Goal: Feedback & Contribution: Contribute content

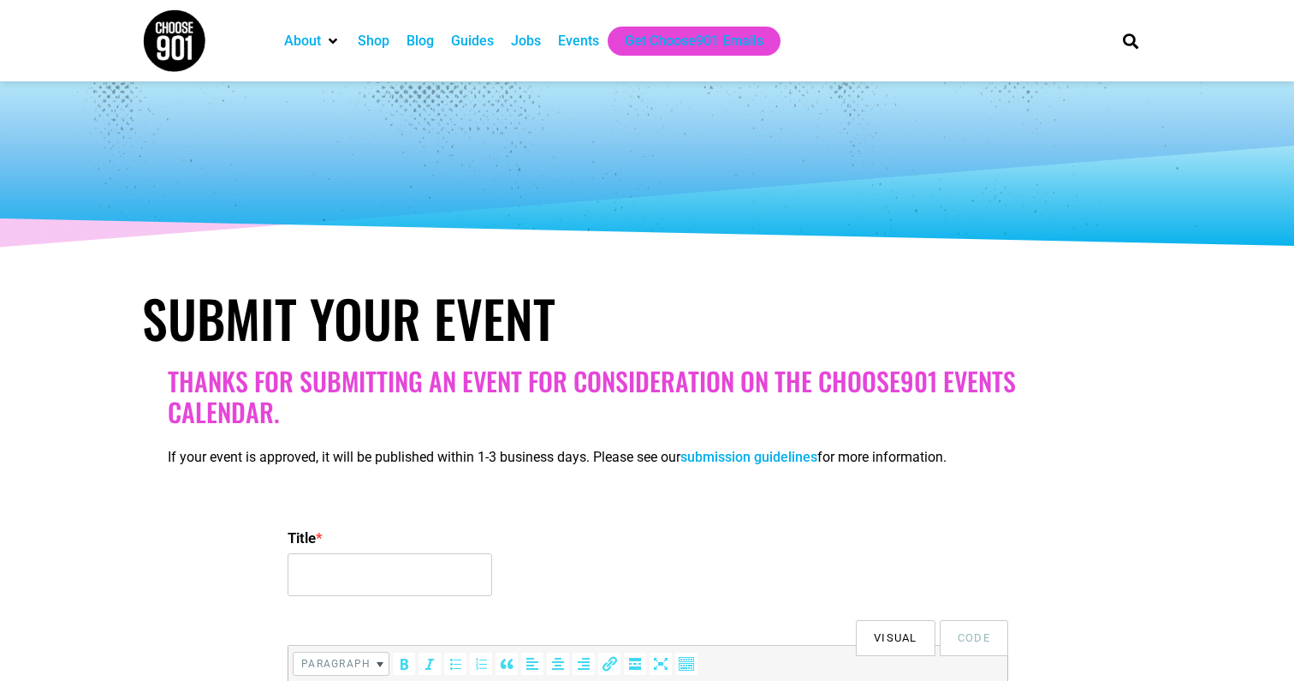
select select
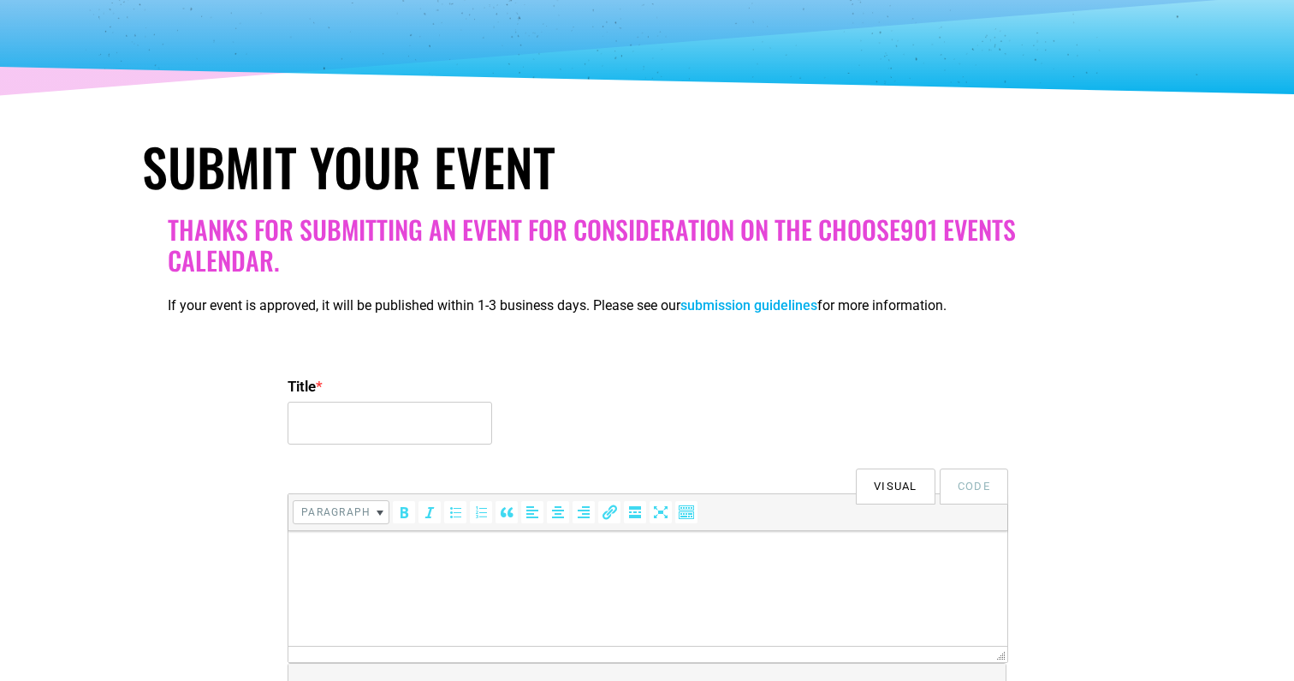
scroll to position [149, 0]
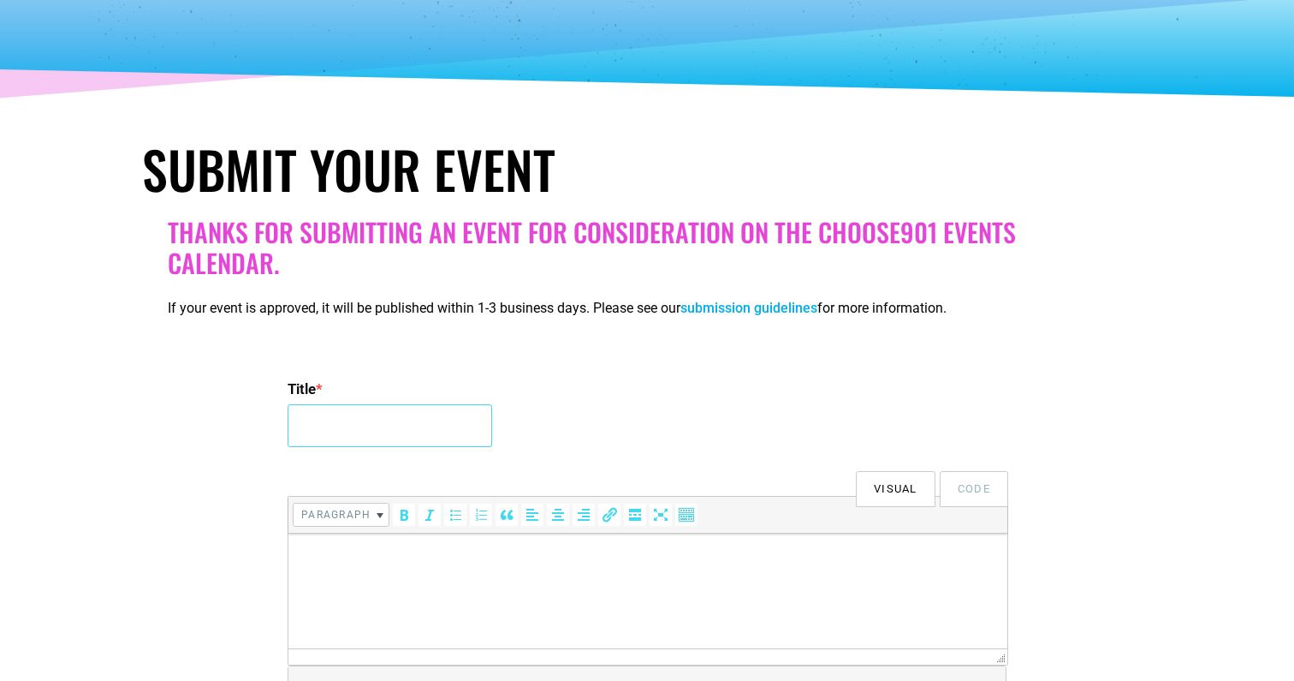
click at [404, 431] on input "Title *" at bounding box center [390, 425] width 205 height 43
click at [389, 431] on input "Brewology: National Beer Lover's Day Brewhouse Tour" at bounding box center [390, 425] width 205 height 43
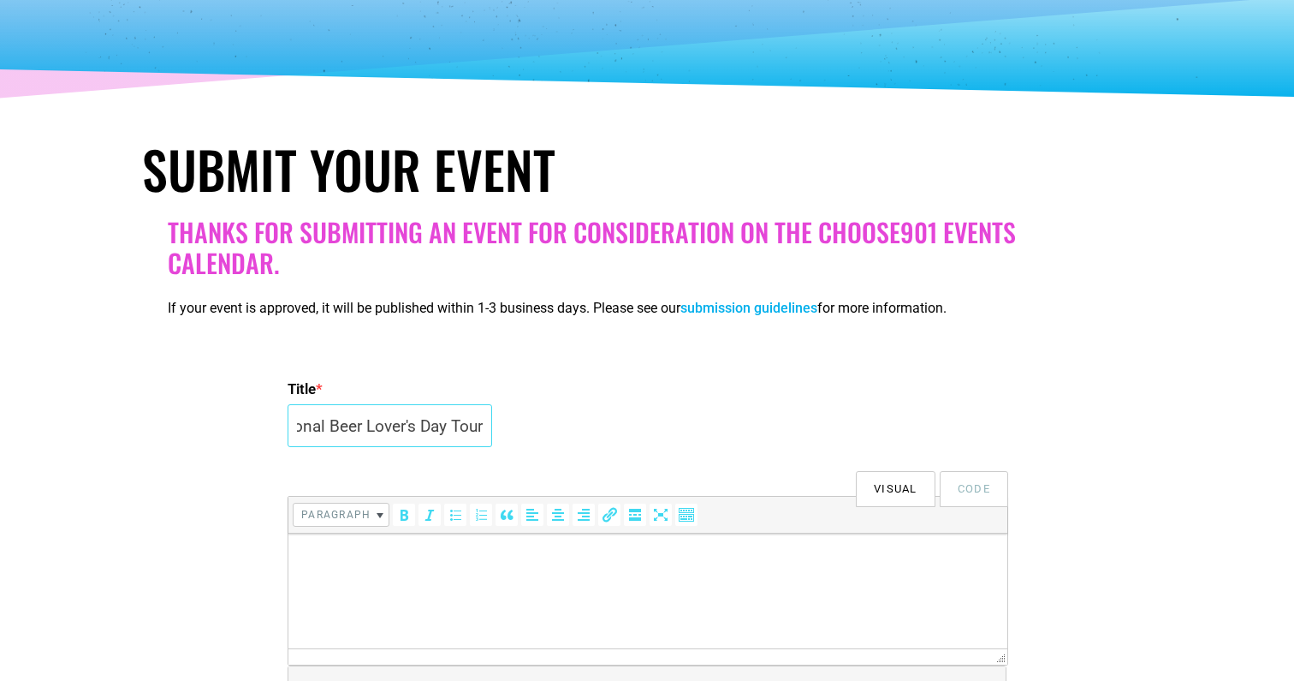
type input "Brewology: National Beer Lover's Day Tour"
click at [633, 581] on html at bounding box center [647, 557] width 719 height 48
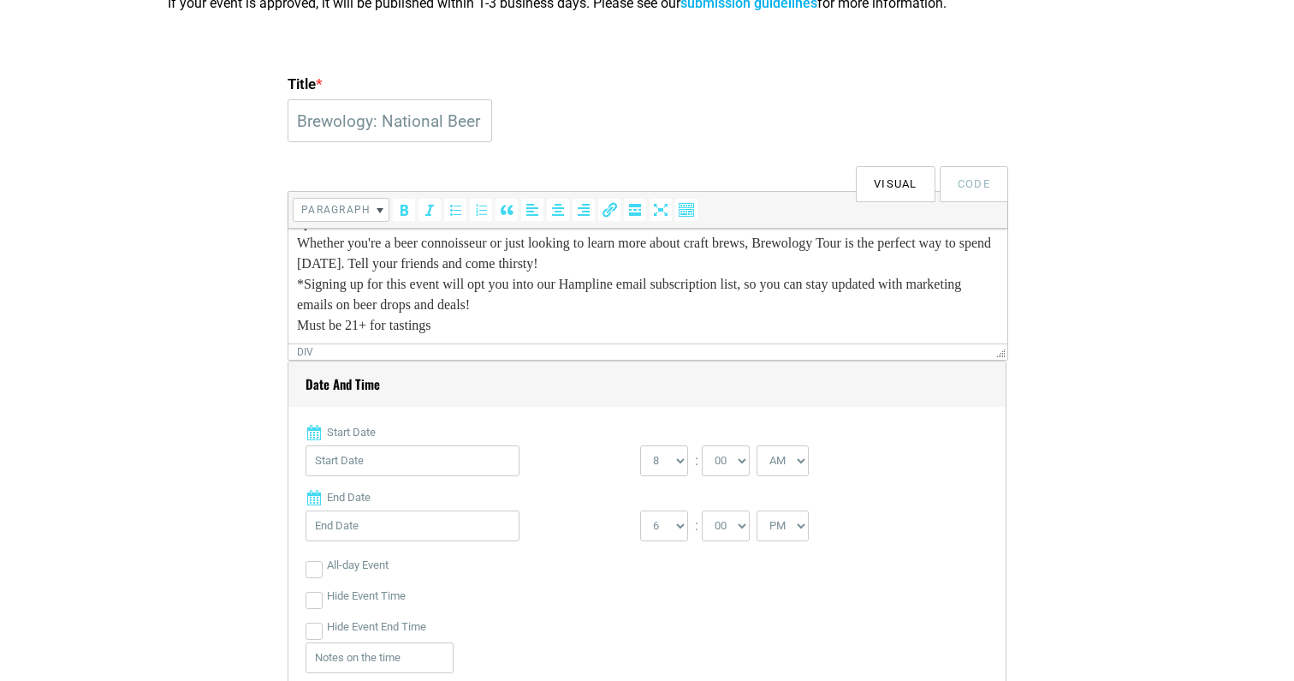
scroll to position [455, 0]
click at [448, 461] on input "Start Date" at bounding box center [413, 458] width 214 height 31
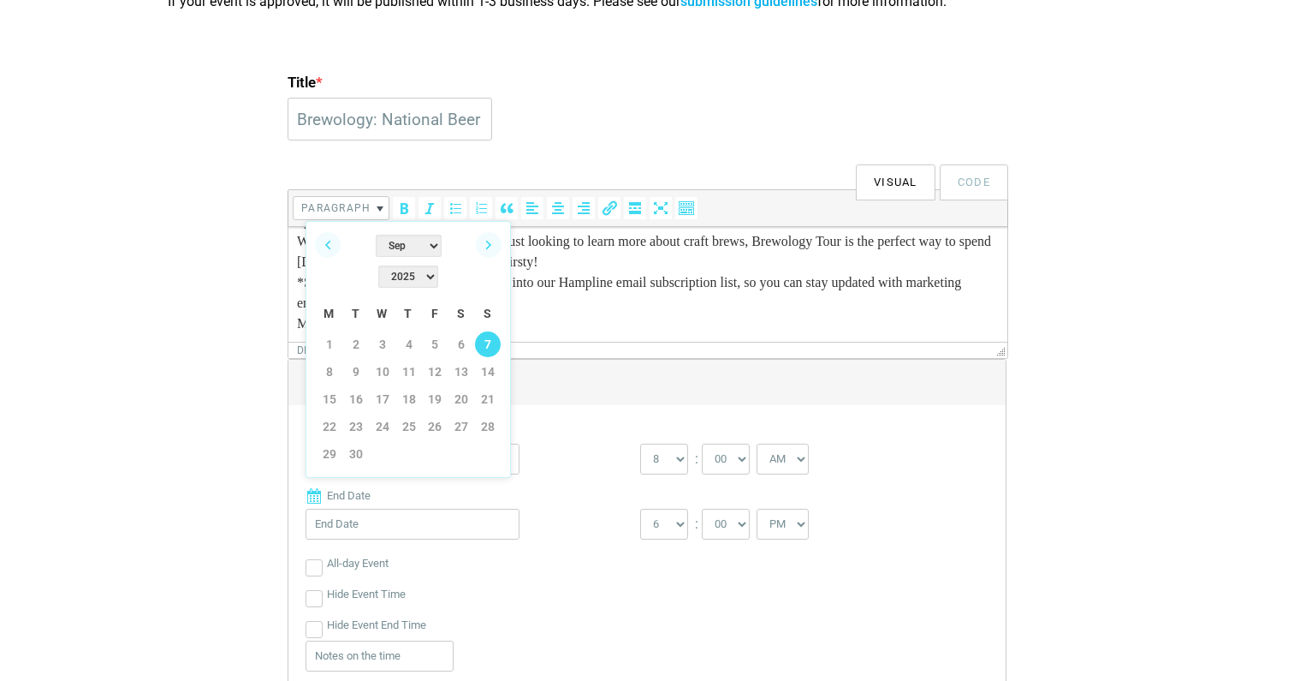
click at [477, 331] on link "7" at bounding box center [488, 344] width 26 height 26
type input "[DATE]"
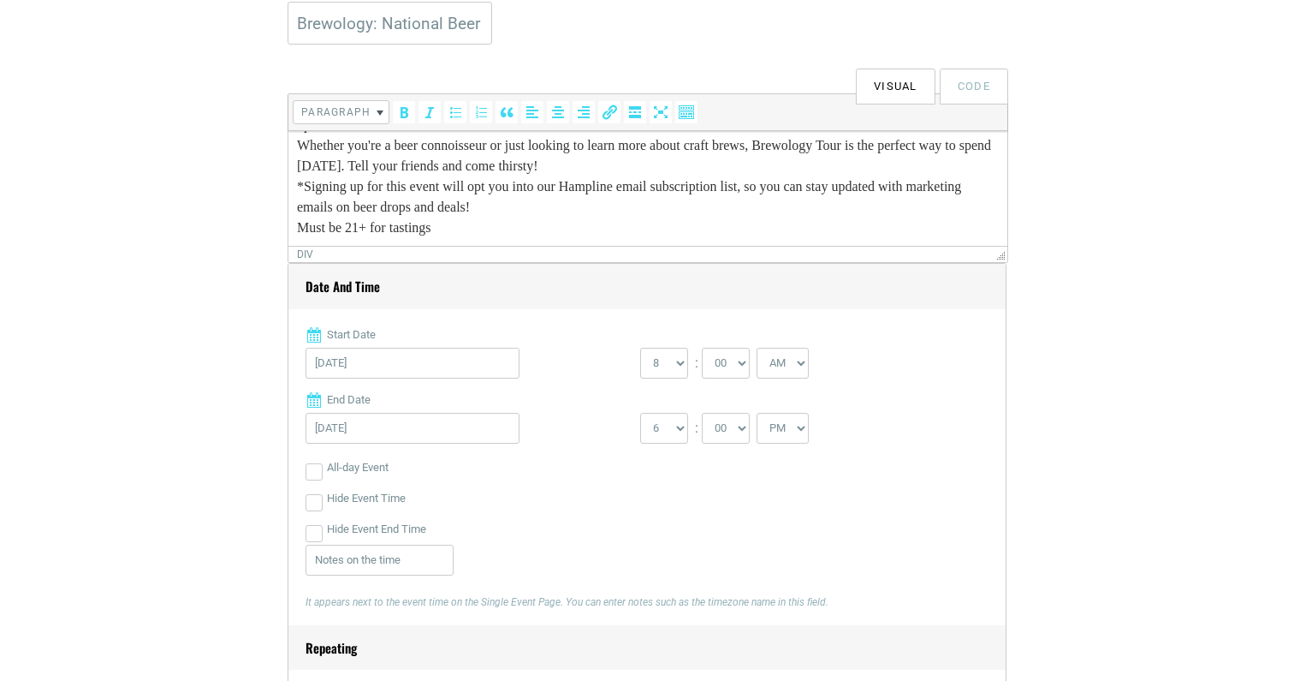
scroll to position [553, 0]
click at [665, 355] on select "0 1 2 3 4 5 6 7 8 9 10 11 12" at bounding box center [664, 361] width 48 height 31
select select "3"
click at [640, 346] on select "0 1 2 3 4 5 6 7 8 9 10 11 12" at bounding box center [664, 361] width 48 height 31
click at [794, 358] on select "AM PM" at bounding box center [783, 361] width 52 height 31
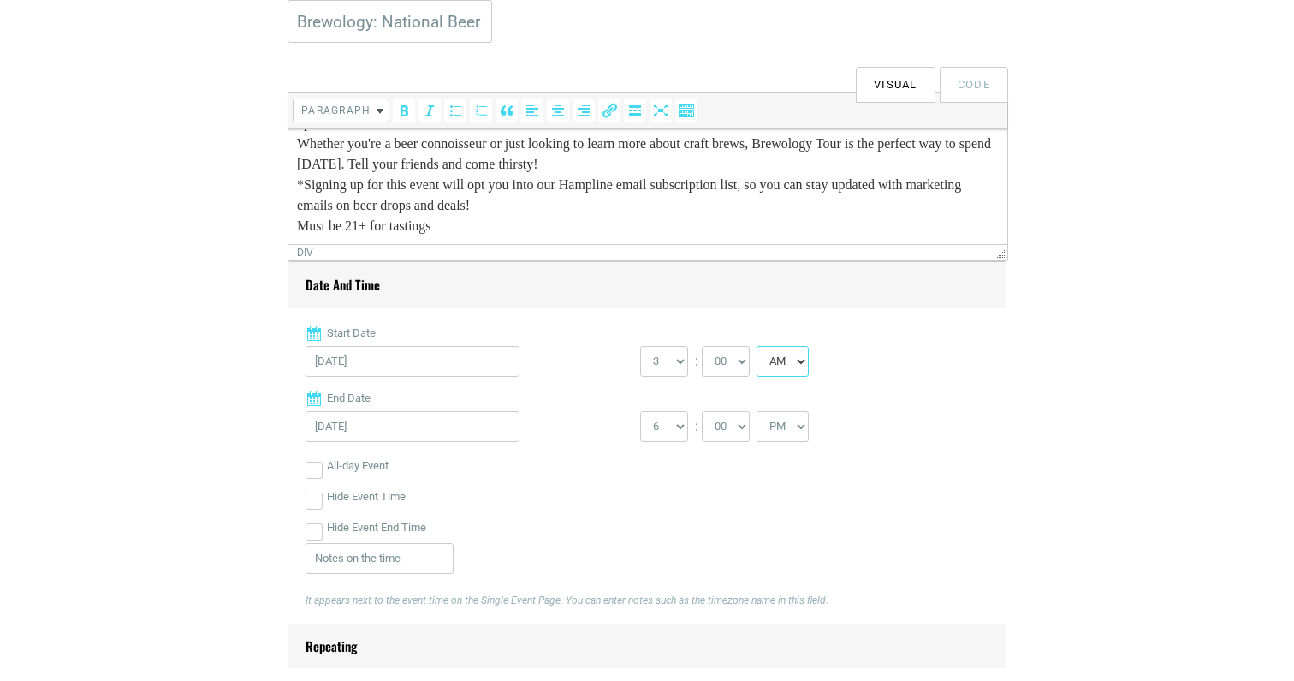
select select "PM"
click at [759, 346] on select "AM PM" at bounding box center [783, 361] width 52 height 31
click at [669, 431] on select "1 2 3 4 5 6 7 8 9 10 11 12" at bounding box center [664, 426] width 48 height 31
select select "4"
click at [640, 411] on select "1 2 3 4 5 6 7 8 9 10 11 12" at bounding box center [664, 426] width 48 height 31
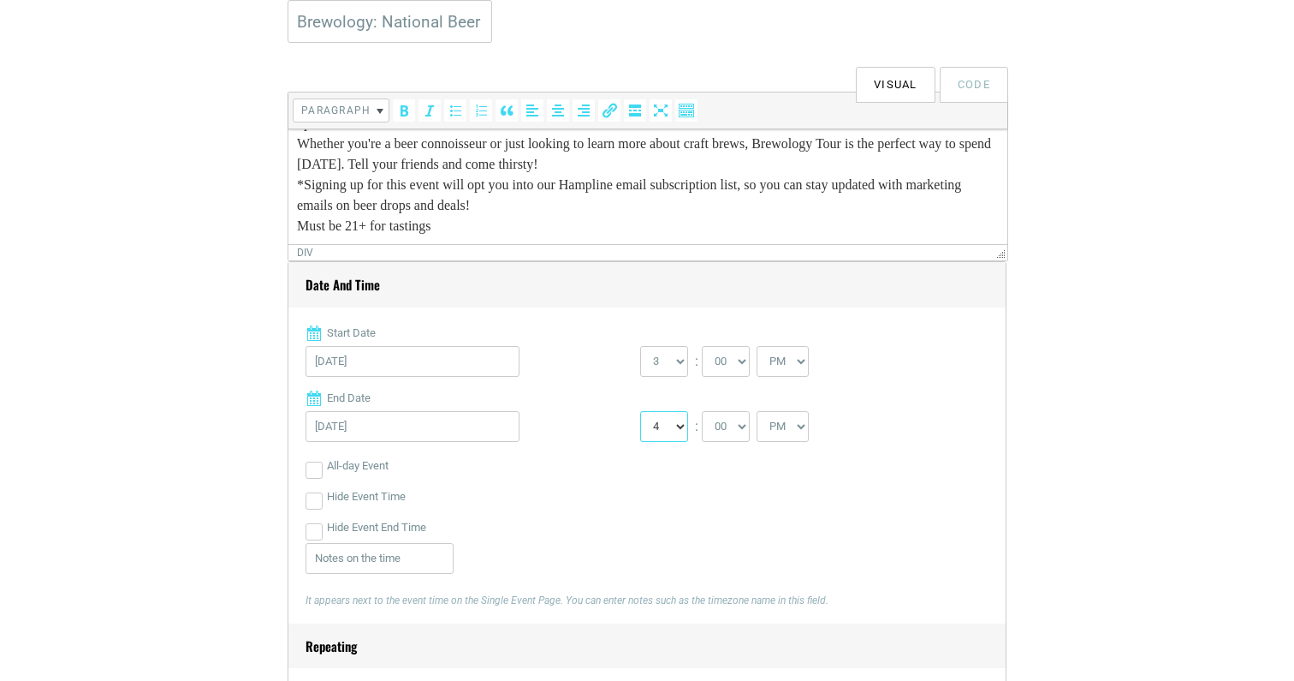
click at [670, 418] on select "1 2 3 4 5 6 7 8 9 10 11 12" at bounding box center [664, 426] width 48 height 31
click at [740, 431] on select "00 05 10 15 20 25 30 35 40 45 50 55" at bounding box center [726, 426] width 48 height 31
select select "30"
click at [703, 411] on select "00 05 10 15 20 25 30 35 40 45 50 55" at bounding box center [726, 426] width 48 height 31
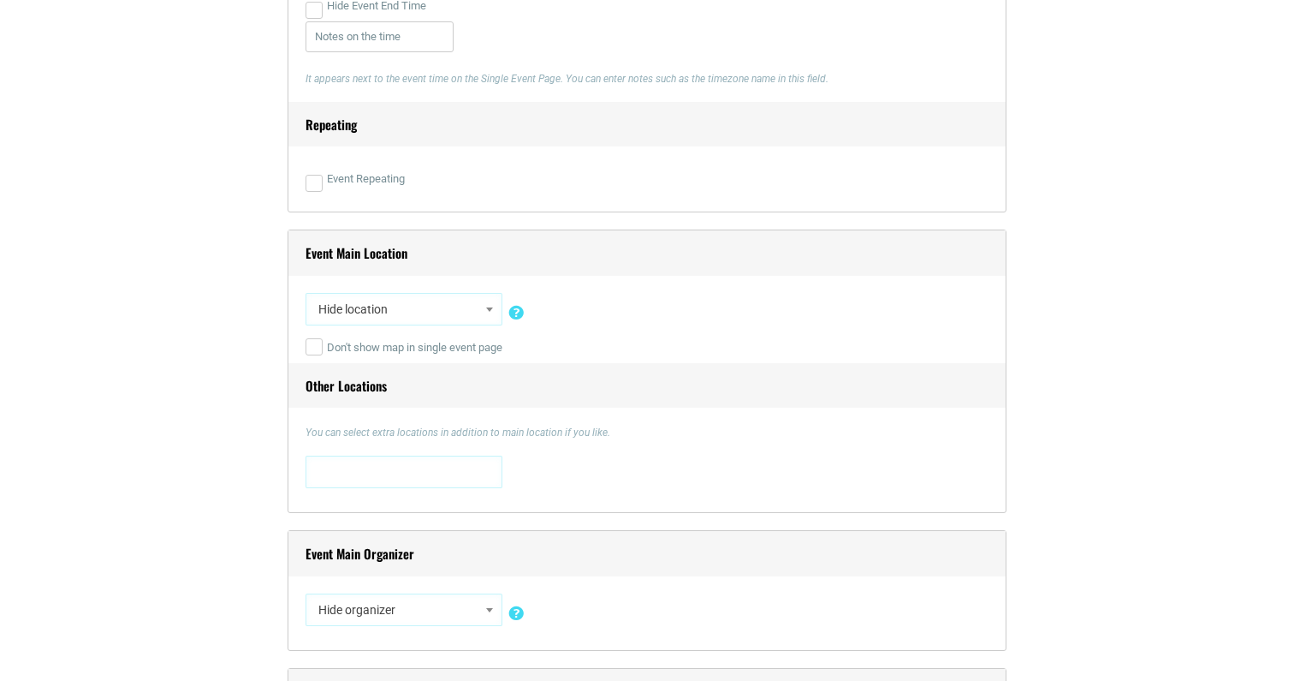
scroll to position [1076, 0]
click at [397, 485] on span at bounding box center [404, 470] width 197 height 33
click at [449, 314] on span "Hide location" at bounding box center [404, 307] width 185 height 31
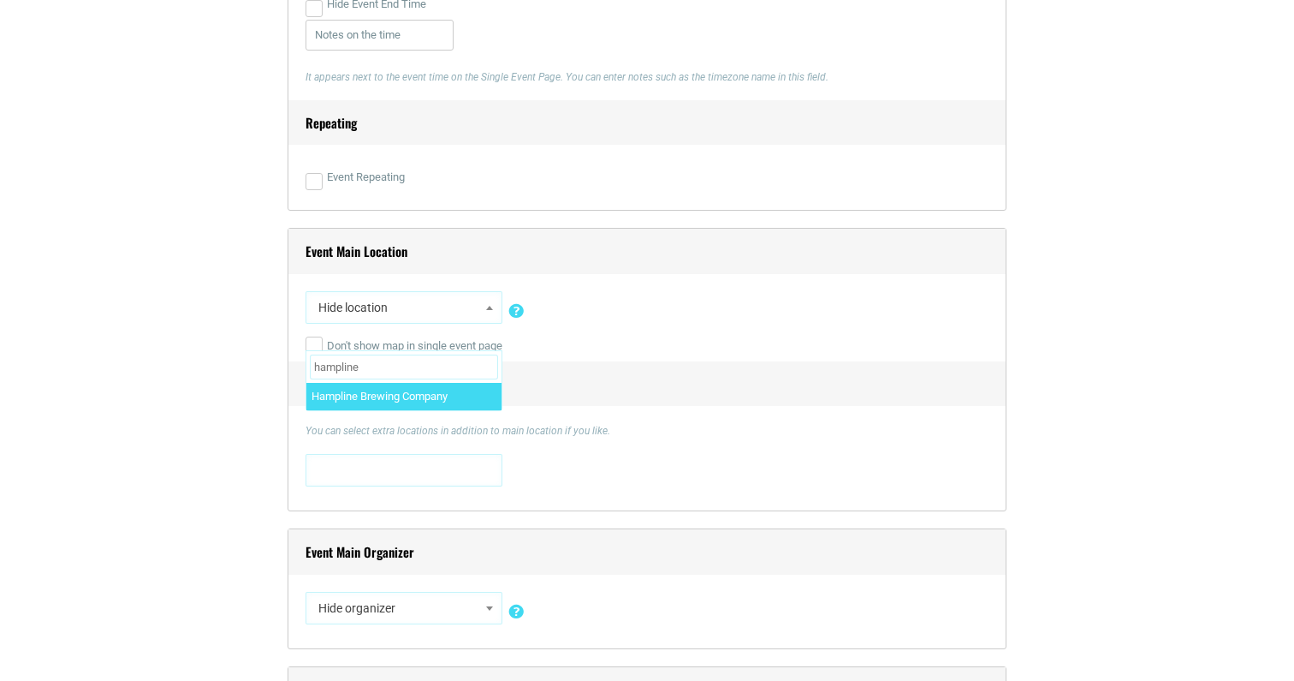
type input "hampline"
select select "2110"
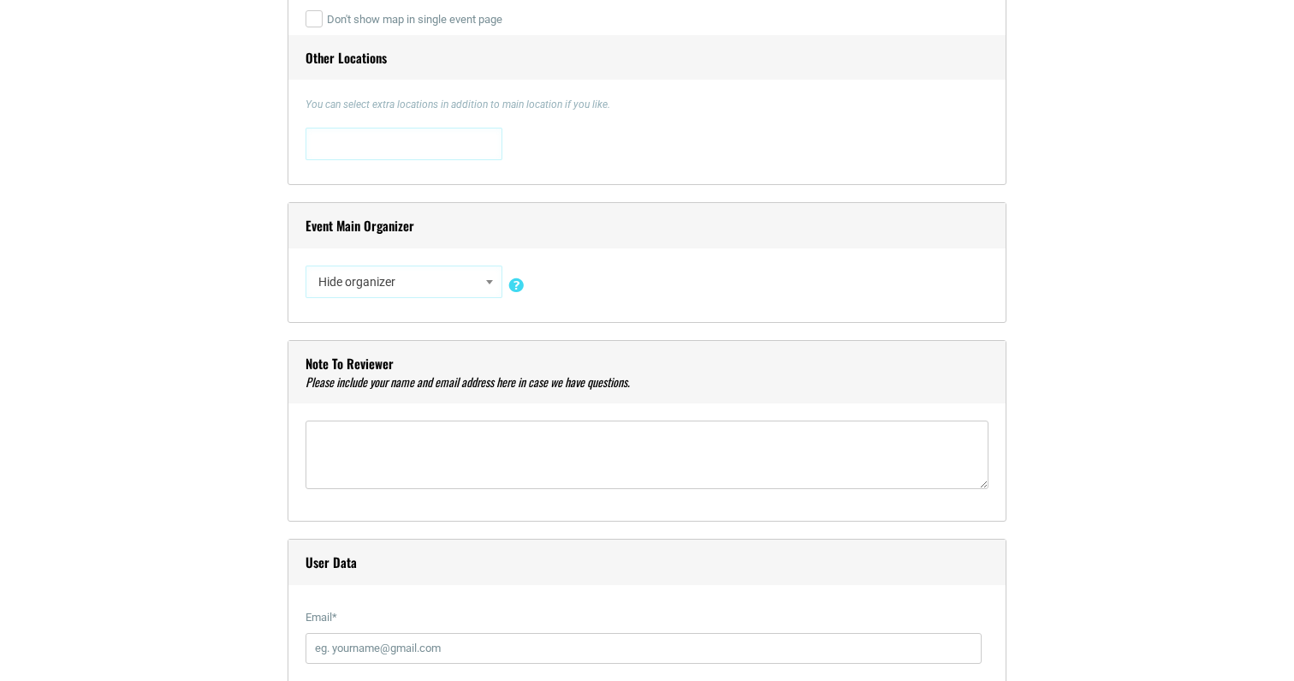
scroll to position [1406, 0]
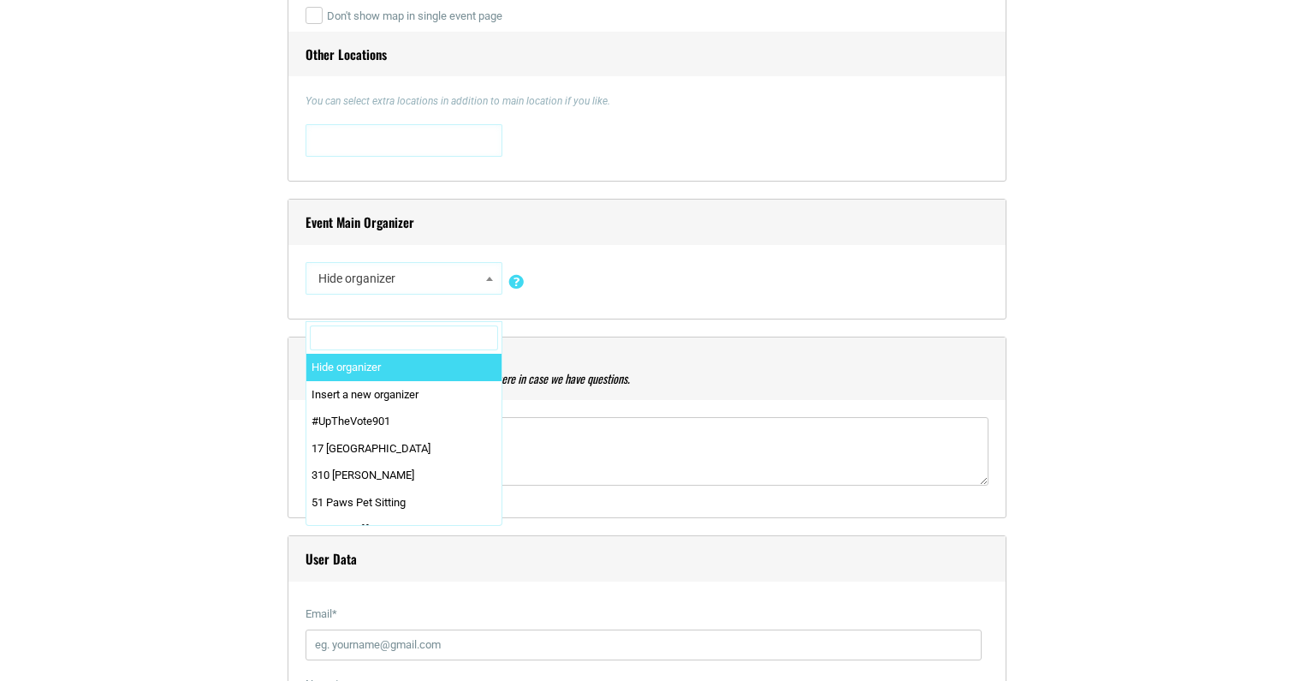
click at [452, 277] on span "Hide organizer" at bounding box center [404, 278] width 185 height 31
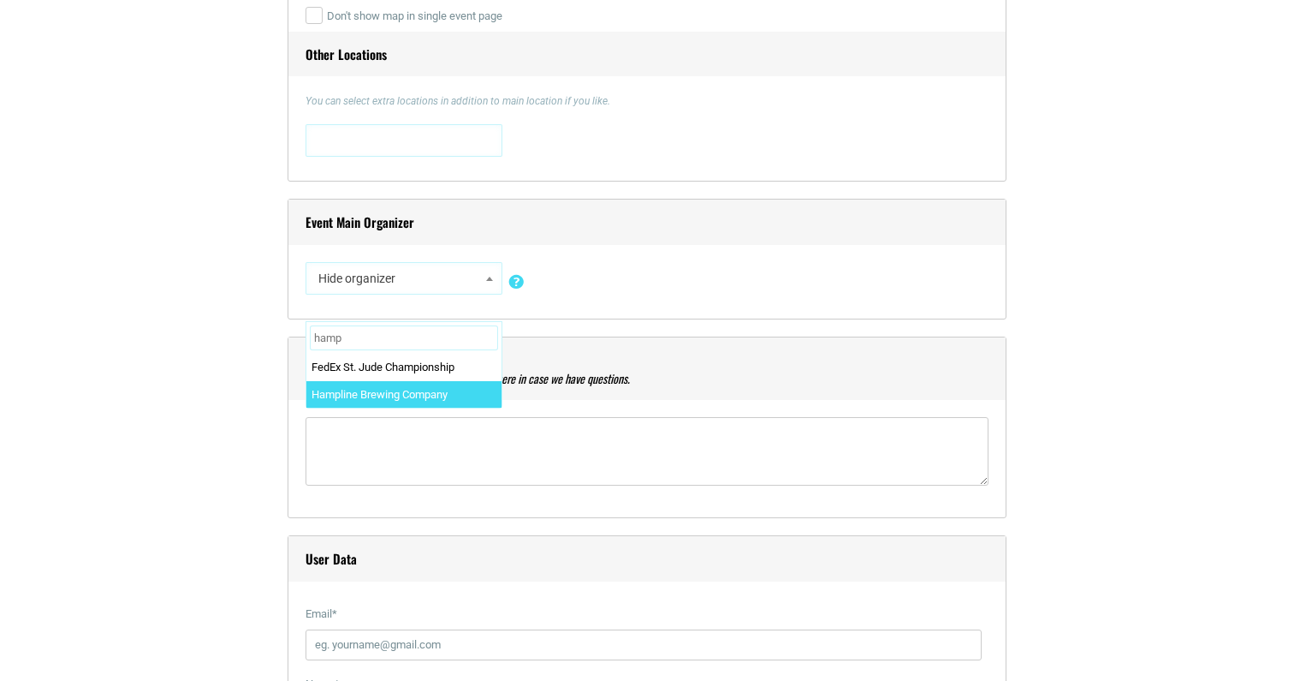
type input "hamp"
select select "2219"
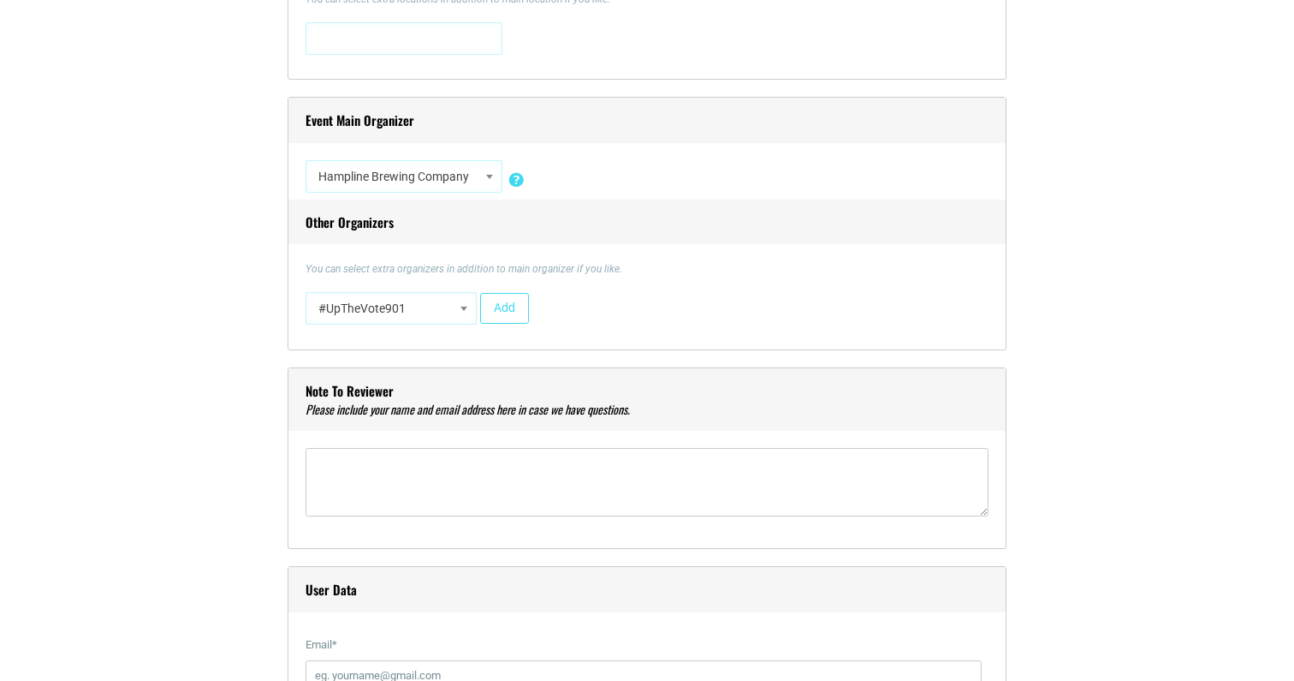
scroll to position [1505, 0]
click at [437, 480] on textarea"] at bounding box center [647, 484] width 683 height 68
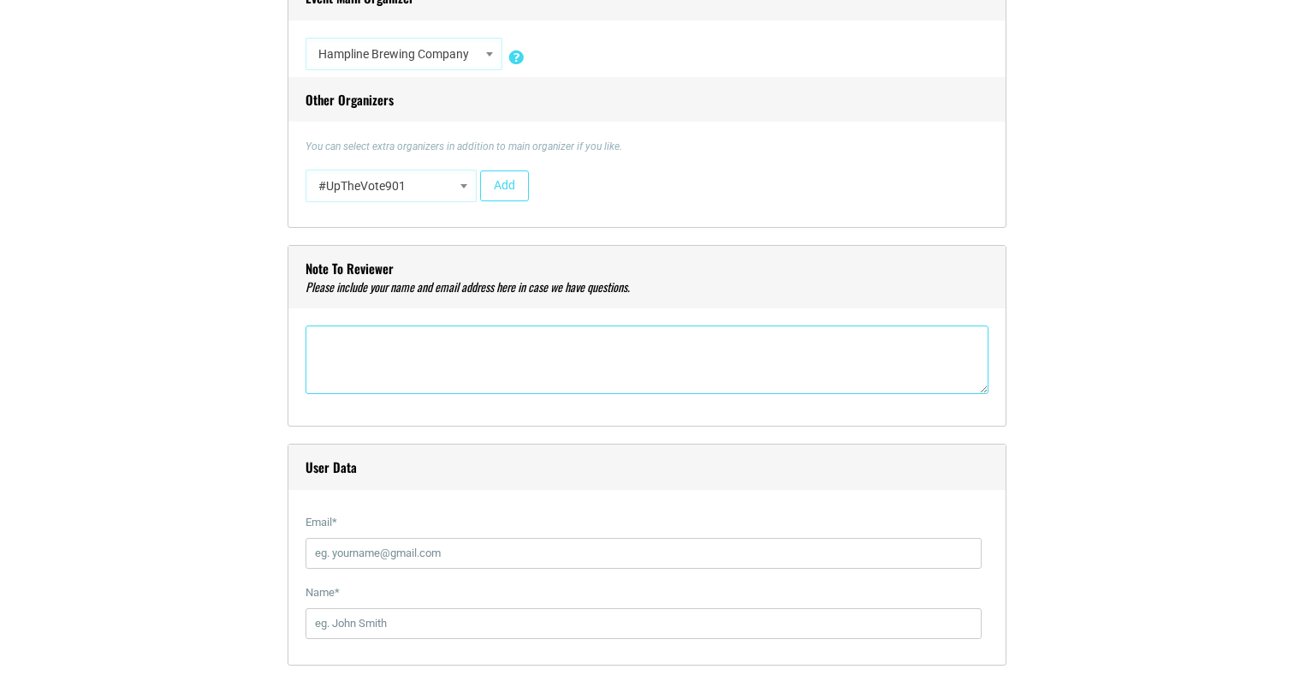
scroll to position [1632, 0]
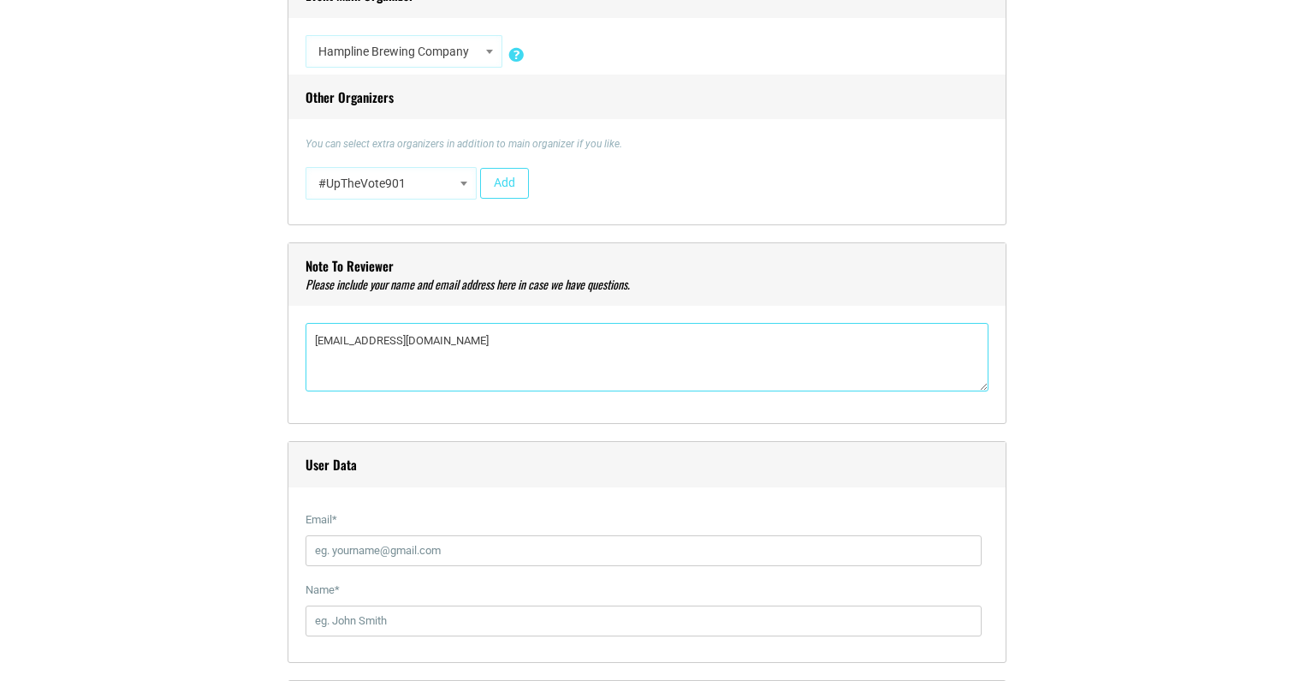
type textarea"] "[EMAIL_ADDRESS][DOMAIN_NAME]"
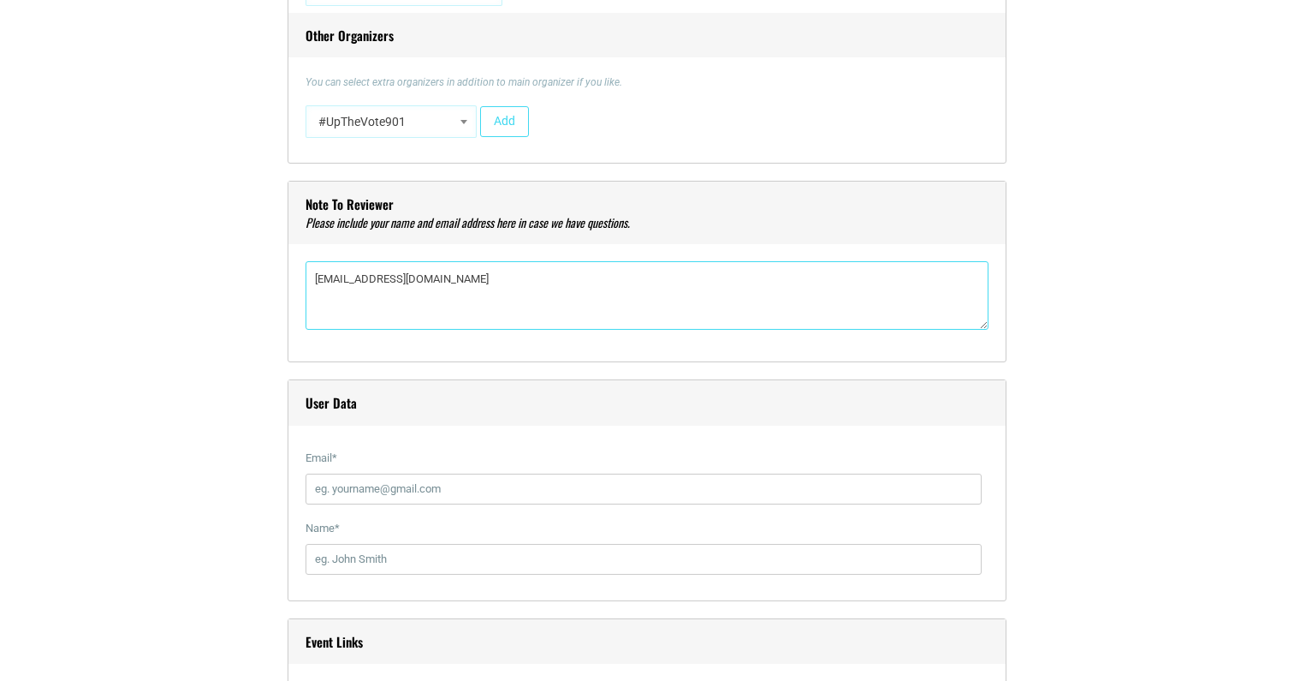
scroll to position [1696, 0]
click at [420, 292] on textarea"] "[EMAIL_ADDRESS][DOMAIN_NAME]" at bounding box center [647, 293] width 683 height 68
click at [395, 488] on input "Email *" at bounding box center [644, 487] width 676 height 31
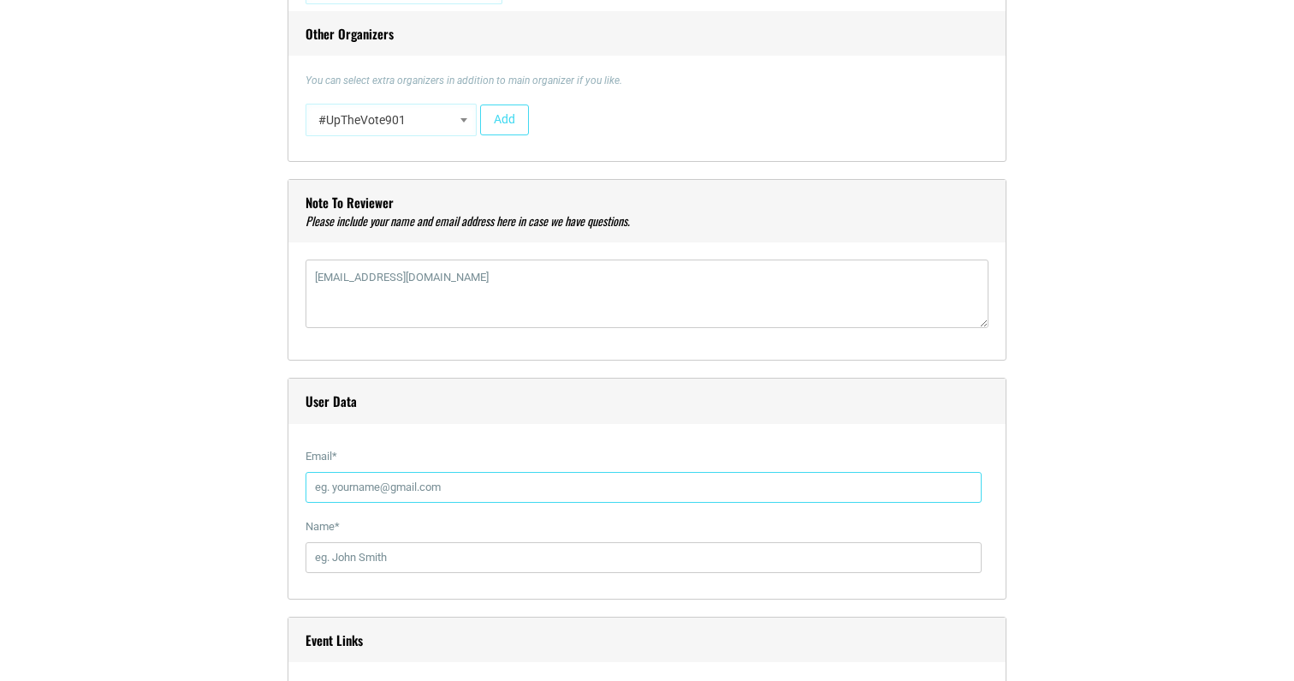
paste input "[EMAIL_ADDRESS][DOMAIN_NAME]"
type input "[EMAIL_ADDRESS][DOMAIN_NAME]"
click at [409, 556] on input "Name *" at bounding box center [644, 557] width 676 height 31
type input "[PERSON_NAME]"
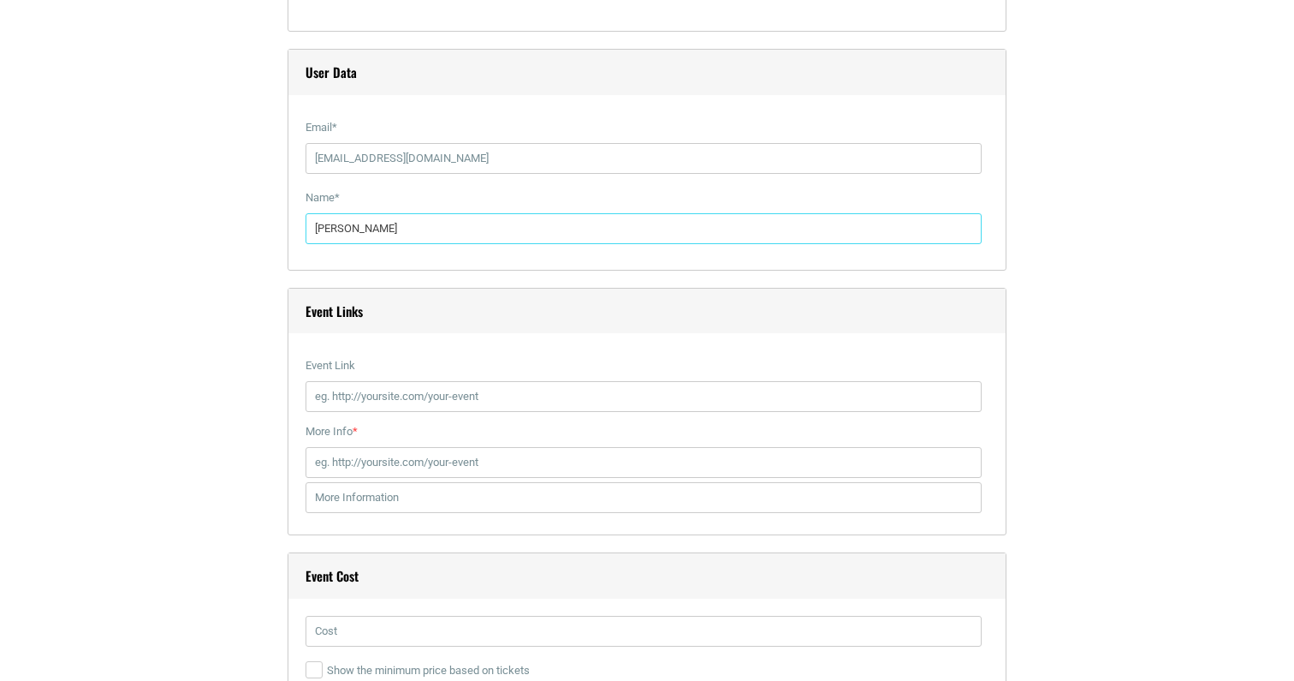
scroll to position [2026, 0]
click at [520, 395] on input "Event Link" at bounding box center [644, 394] width 676 height 31
paste input "[URL][DOMAIN_NAME]"
type input "[URL][DOMAIN_NAME]"
click at [501, 462] on input "More Info *" at bounding box center [644, 460] width 676 height 31
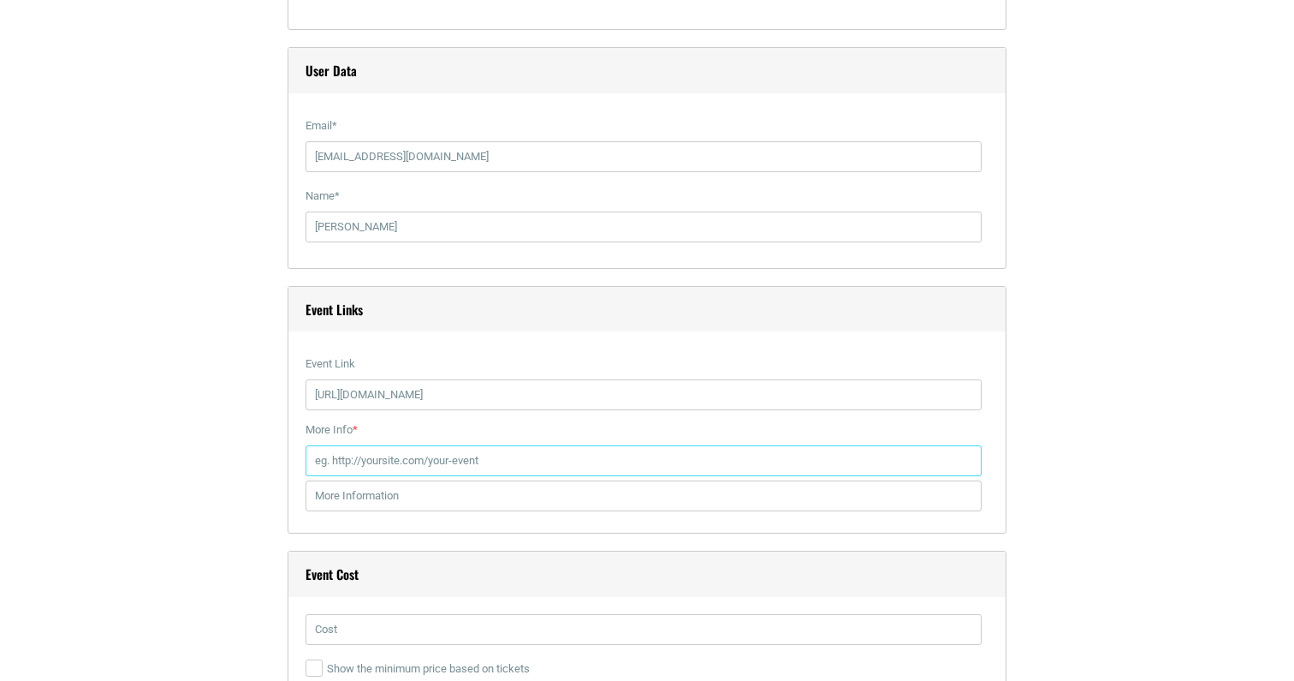
paste input "[URL][DOMAIN_NAME]"
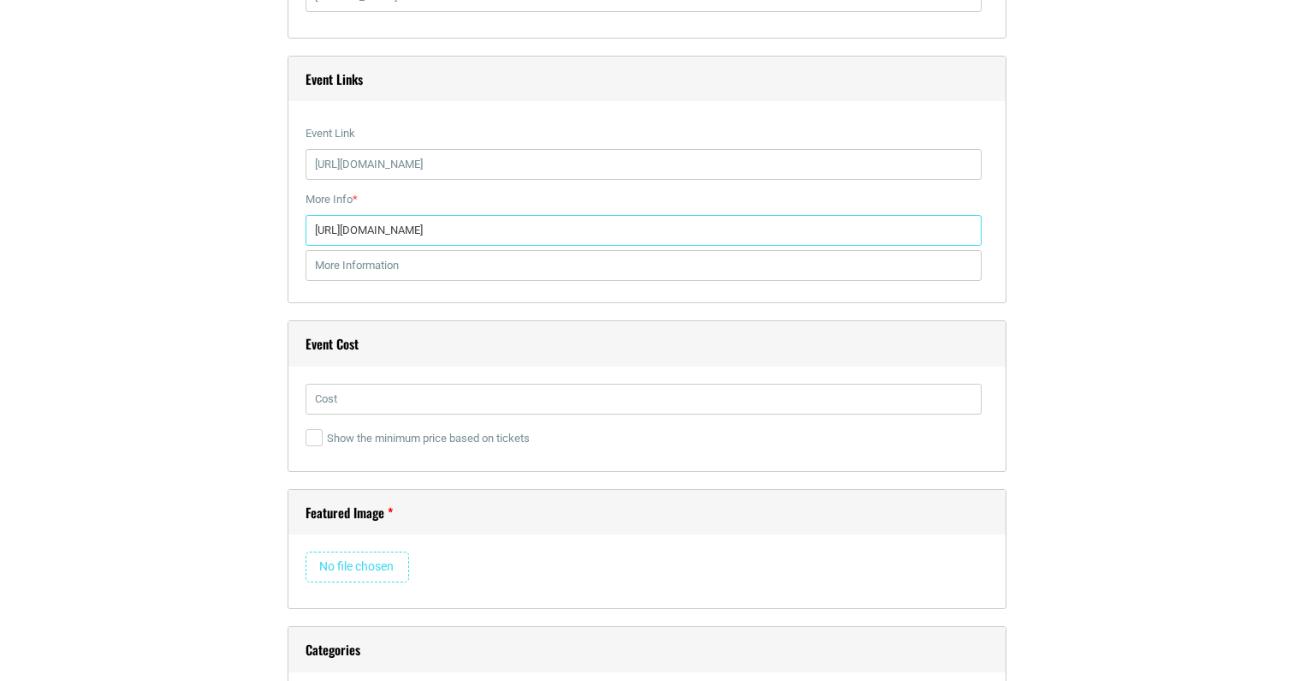
scroll to position [2261, 0]
type input "[URL][DOMAIN_NAME]"
click at [461, 231] on input "[URL][DOMAIN_NAME]" at bounding box center [644, 226] width 676 height 31
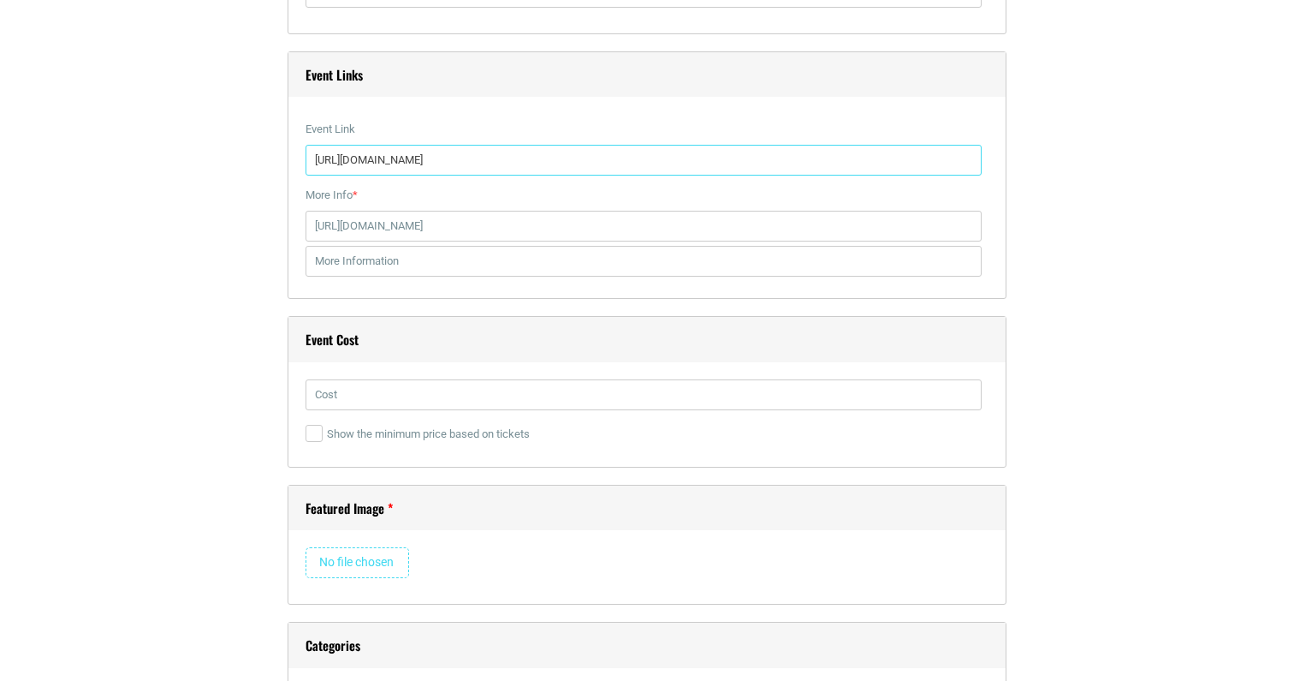
click at [456, 148] on input "[URL][DOMAIN_NAME]" at bounding box center [644, 160] width 676 height 31
paste input "[DOMAIN_NAME][URL]"
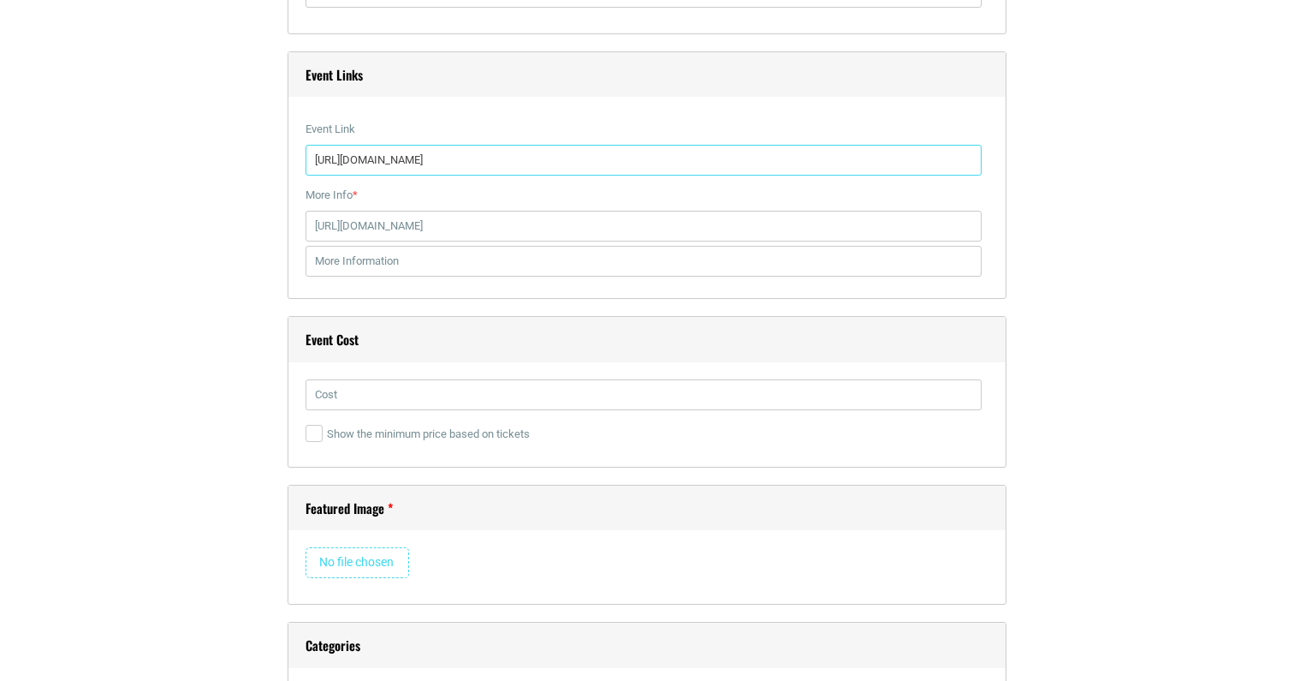
click at [708, 159] on input "[URL][DOMAIN_NAME]" at bounding box center [644, 160] width 676 height 31
drag, startPoint x: 699, startPoint y: 159, endPoint x: 256, endPoint y: 155, distance: 442.6
type input "[URL][DOMAIN_NAME]"
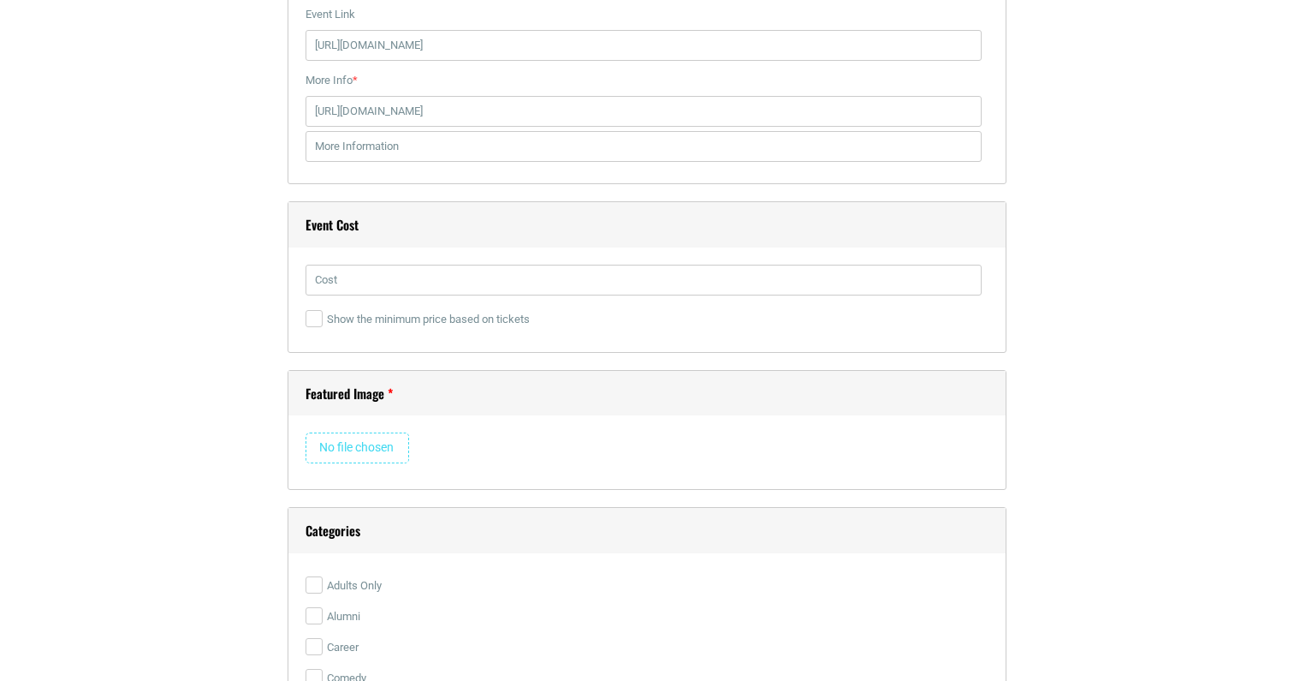
scroll to position [2376, 0]
click at [670, 277] on input "text" at bounding box center [644, 279] width 676 height 31
type input "Free!"
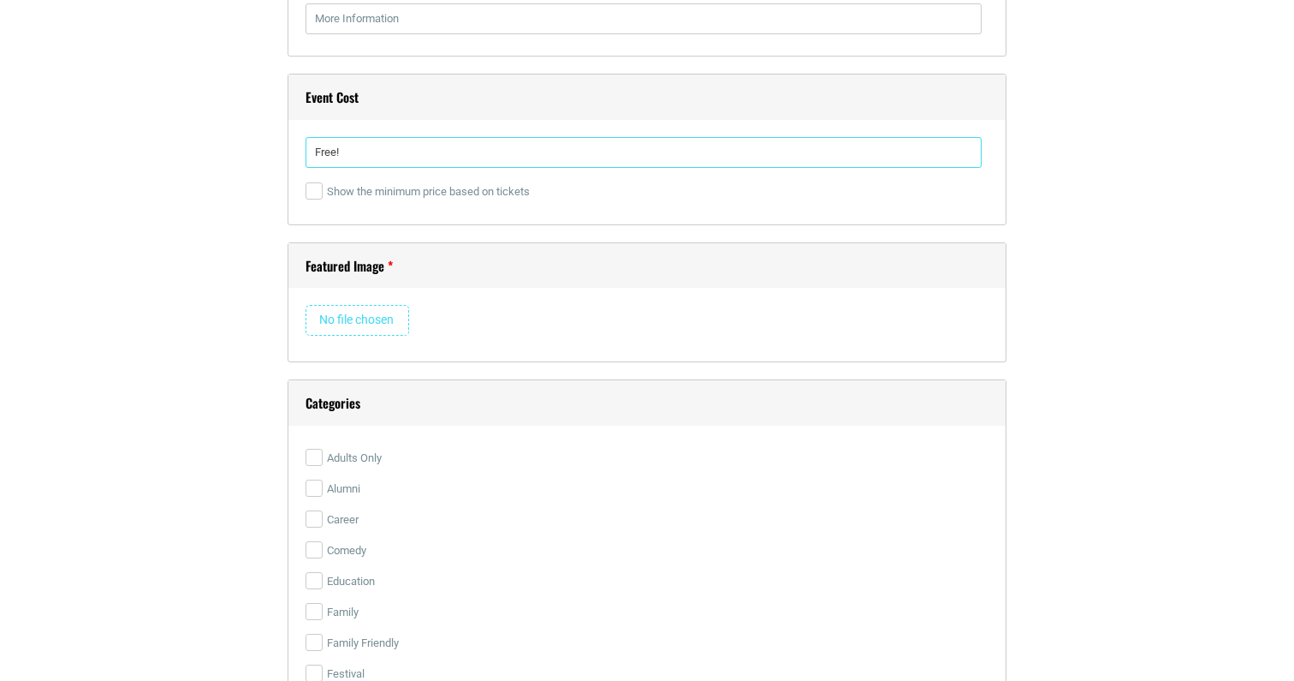
scroll to position [2505, 0]
click at [379, 312] on input "file" at bounding box center [358, 318] width 104 height 31
type input "C:\fakepath\Brewology tour fb-2.png"
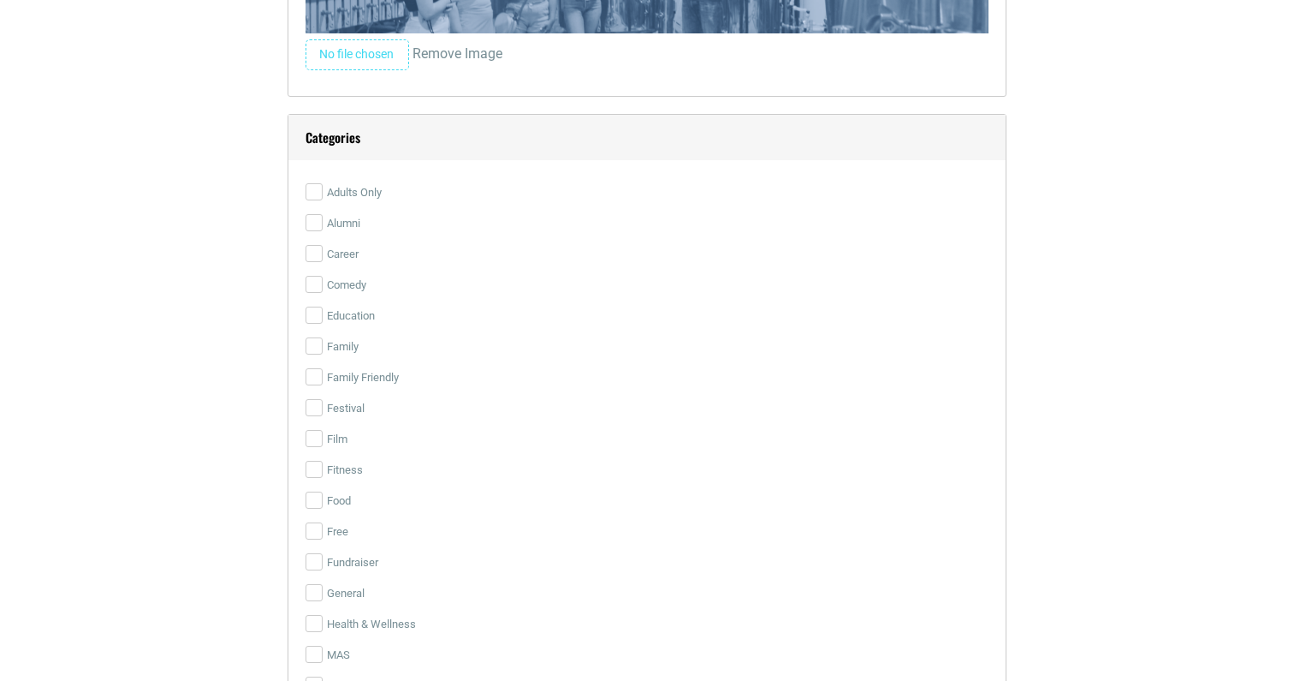
scroll to position [3125, 0]
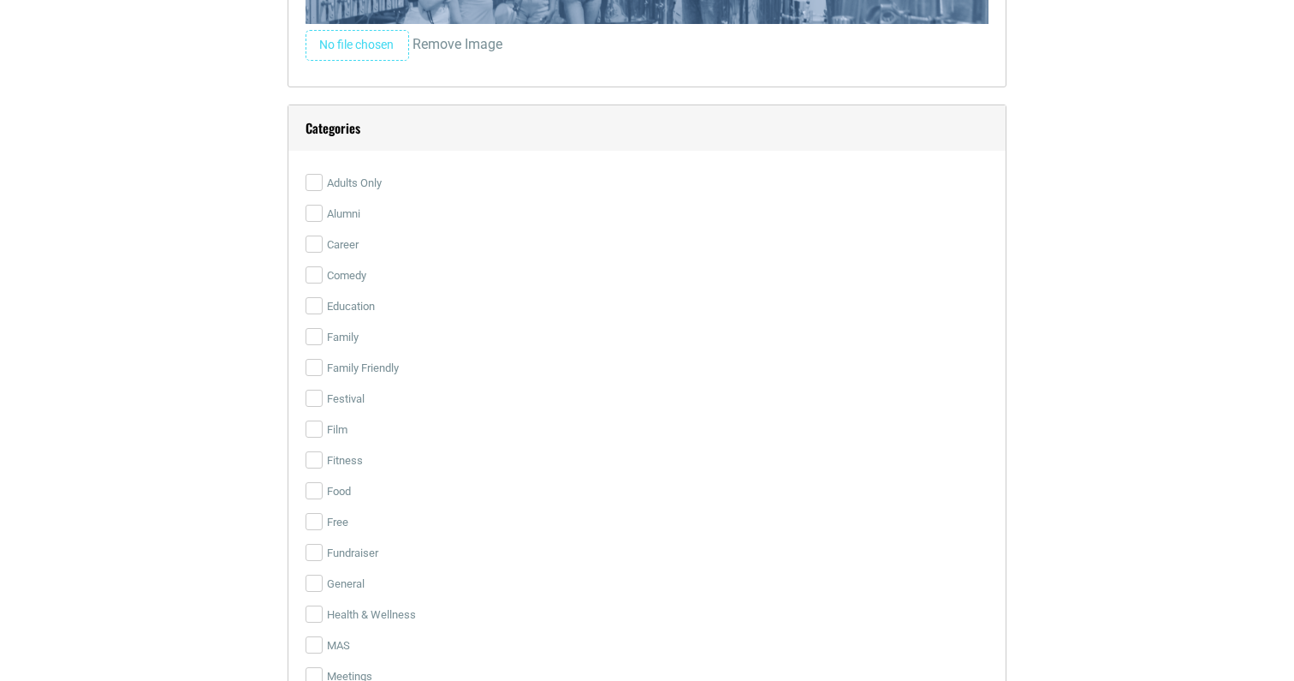
click at [325, 295] on label "Education" at bounding box center [647, 306] width 683 height 31
click at [323, 297] on input "Education" at bounding box center [314, 305] width 17 height 17
checkbox input "true"
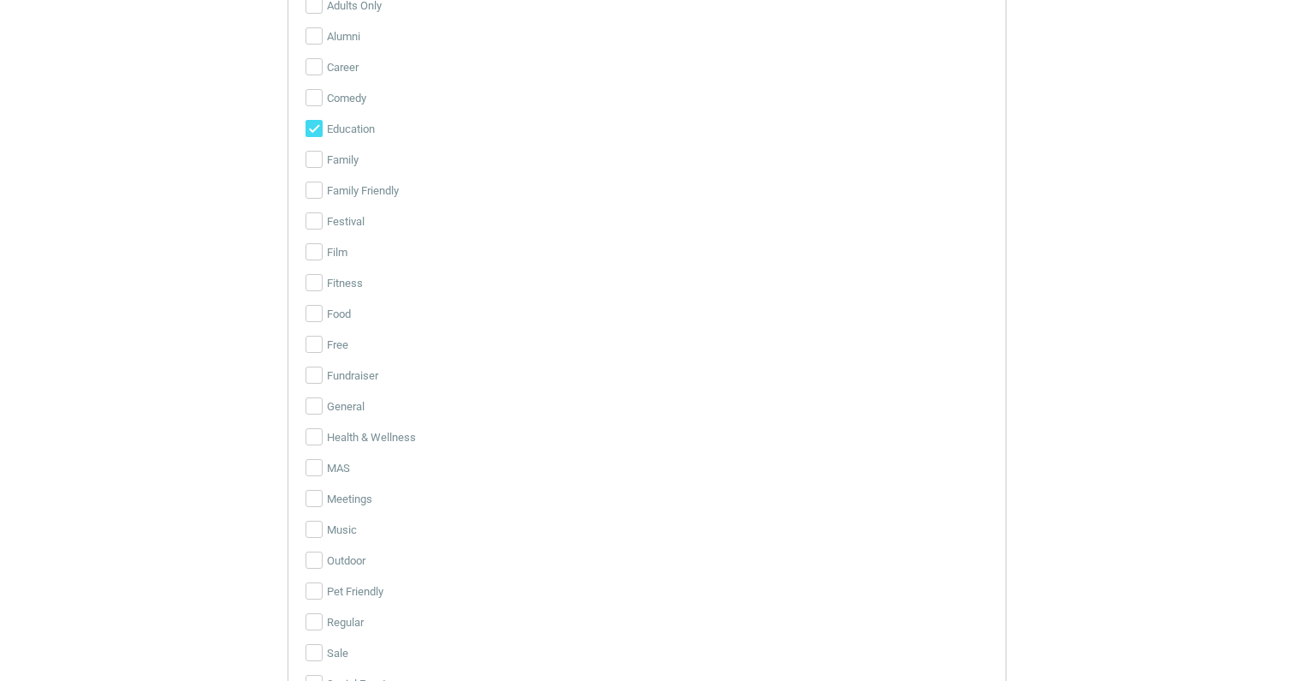
scroll to position [3296, 0]
click at [320, 357] on input "Free" at bounding box center [314, 350] width 17 height 17
checkbox input "true"
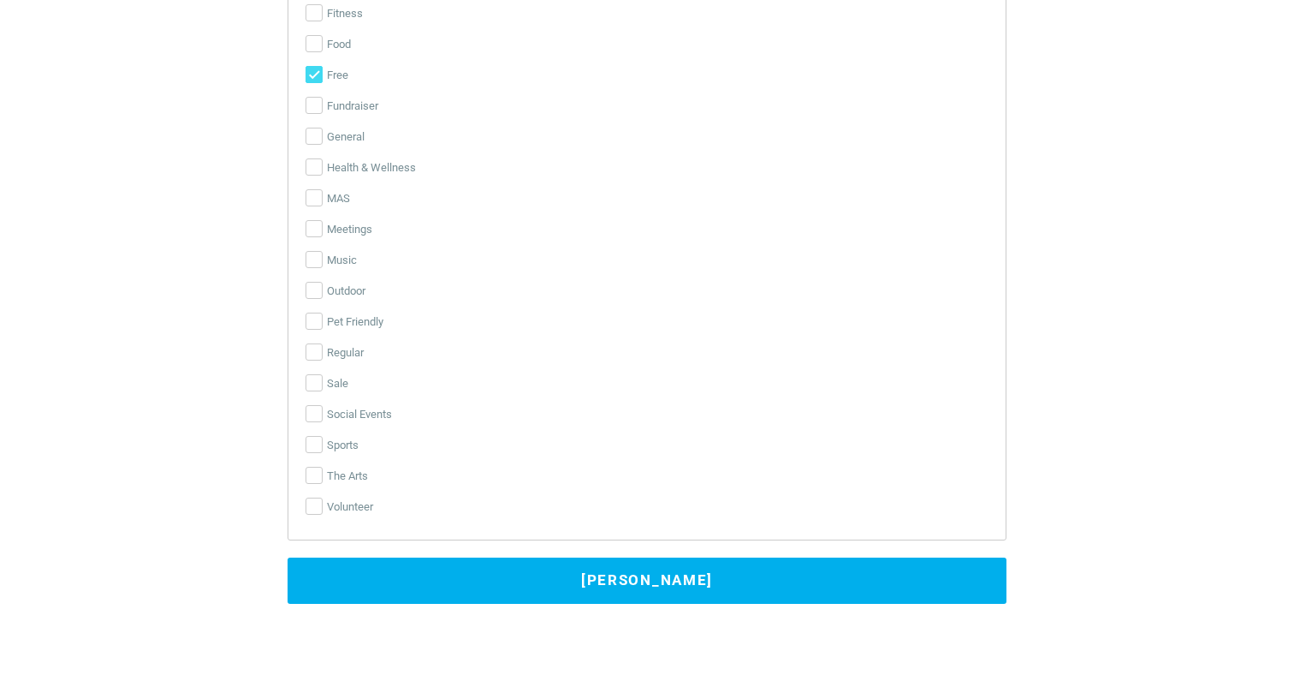
scroll to position [3542, 0]
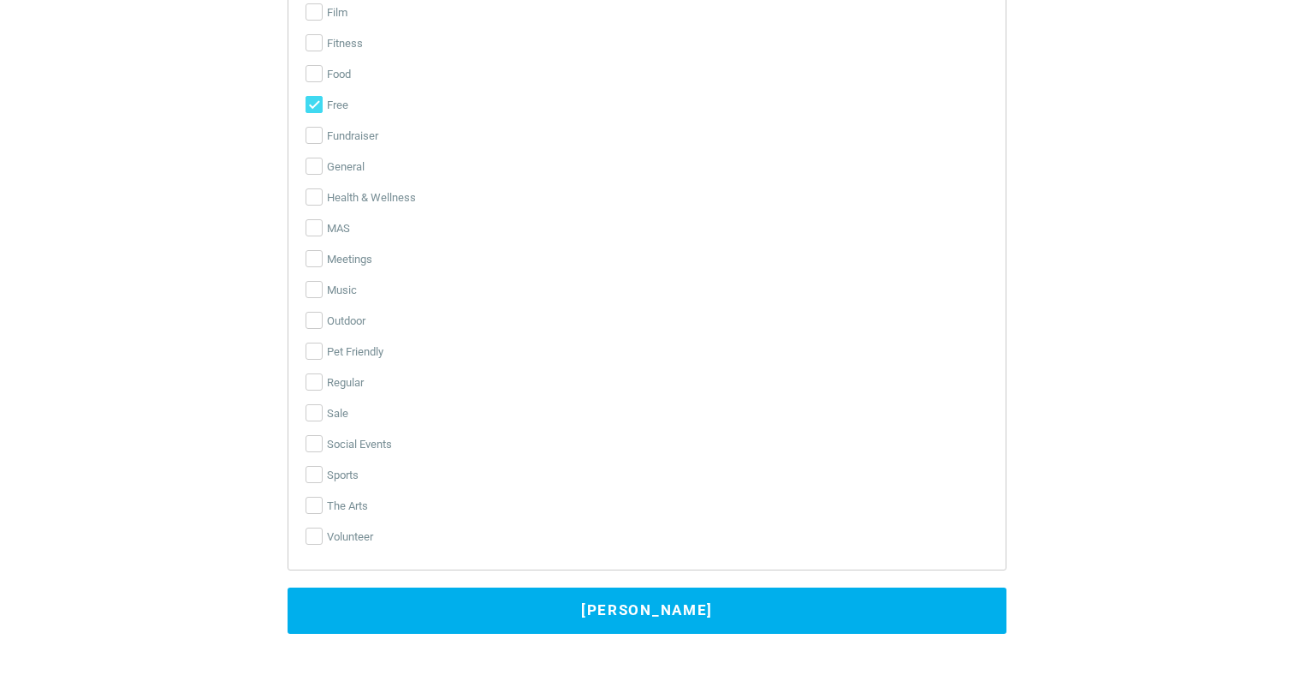
click at [304, 449] on div "Categories Adults Only Alumni Career Comedy Education Family Family Friendly Fe…" at bounding box center [647, 129] width 719 height 883
click at [316, 449] on input "Social Events" at bounding box center [314, 443] width 17 height 17
checkbox input "true"
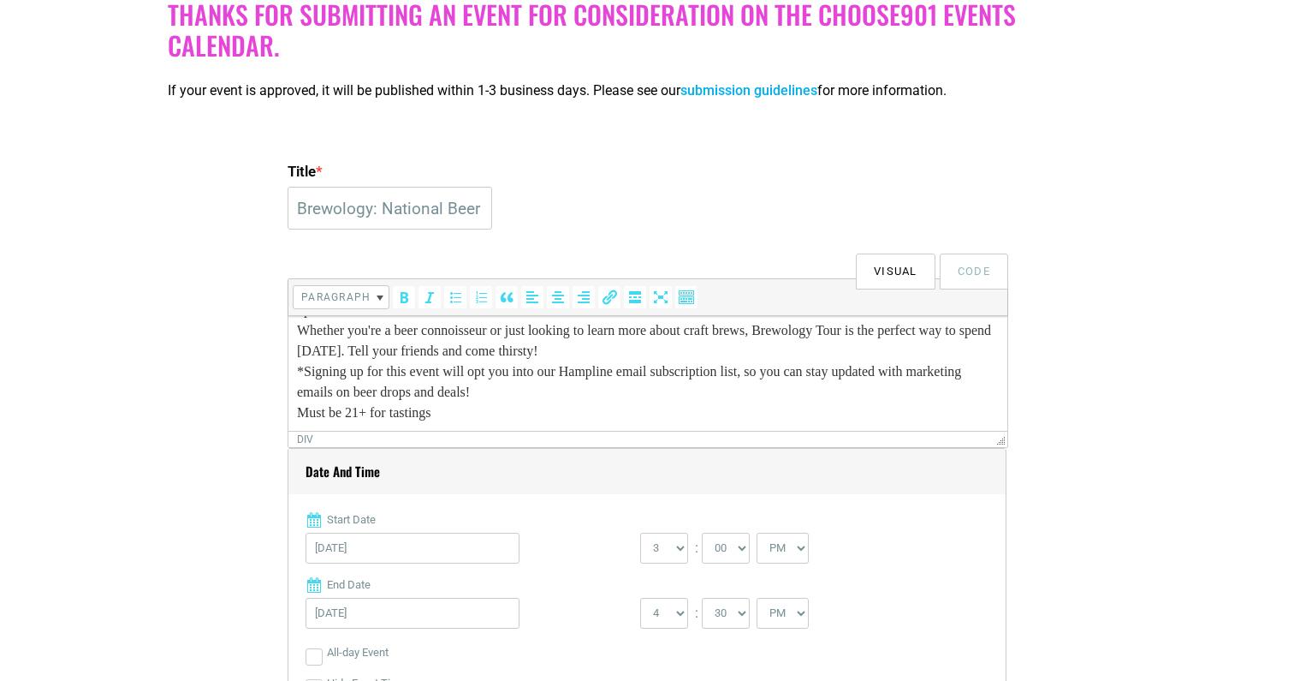
scroll to position [472, 0]
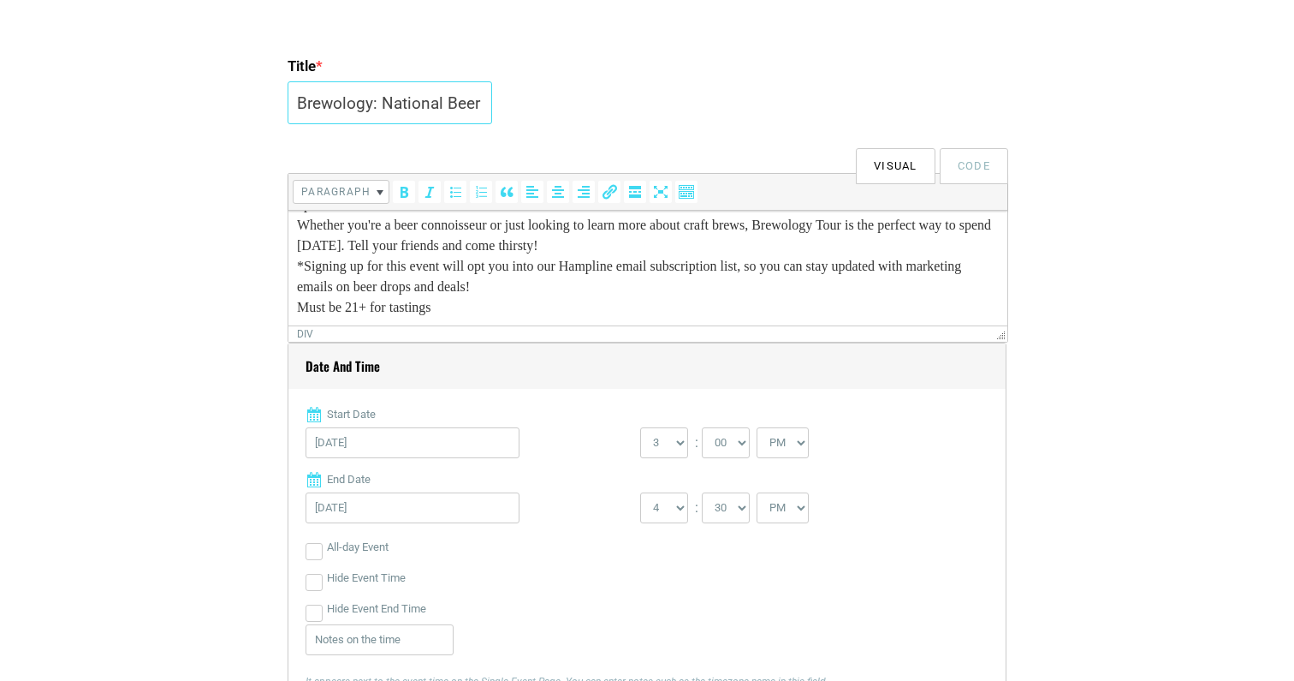
click at [405, 85] on input "Brewology: National Beer Lover's Day Tour" at bounding box center [390, 102] width 205 height 43
drag, startPoint x: 400, startPoint y: 94, endPoint x: 507, endPoint y: 98, distance: 107.1
click at [507, 98] on div "Title * Brewology: National Beer Lover's Day Tour" at bounding box center [647, 92] width 719 height 82
click at [436, 94] on input "Brewology: National Beer Lover's Day Tour" at bounding box center [390, 102] width 205 height 43
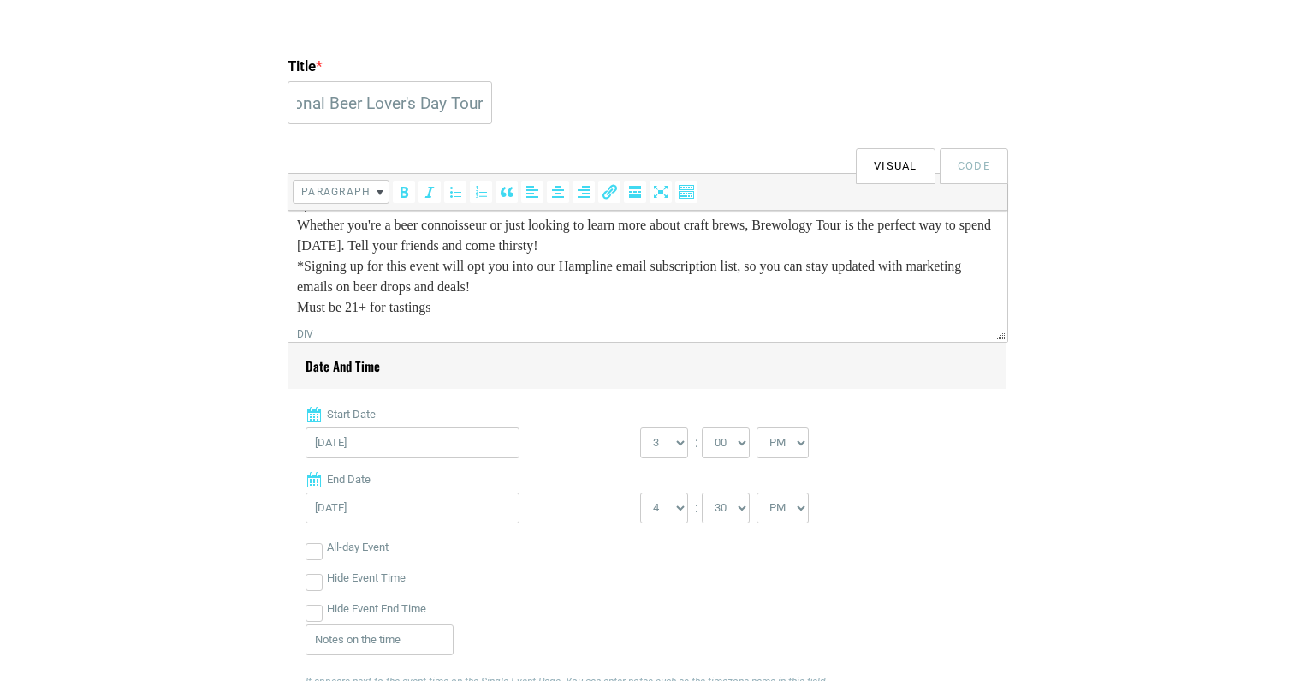
scroll to position [0, 0]
drag, startPoint x: 502, startPoint y: 247, endPoint x: 437, endPoint y: 250, distance: 65.1
click at [437, 250] on div "Whether you're a beer connoisseur or just looking to learn more about craft bre…" at bounding box center [648, 235] width 702 height 41
click at [670, 286] on div "*Signing up for this event will opt you into our Hampline email subscription li…" at bounding box center [648, 287] width 702 height 62
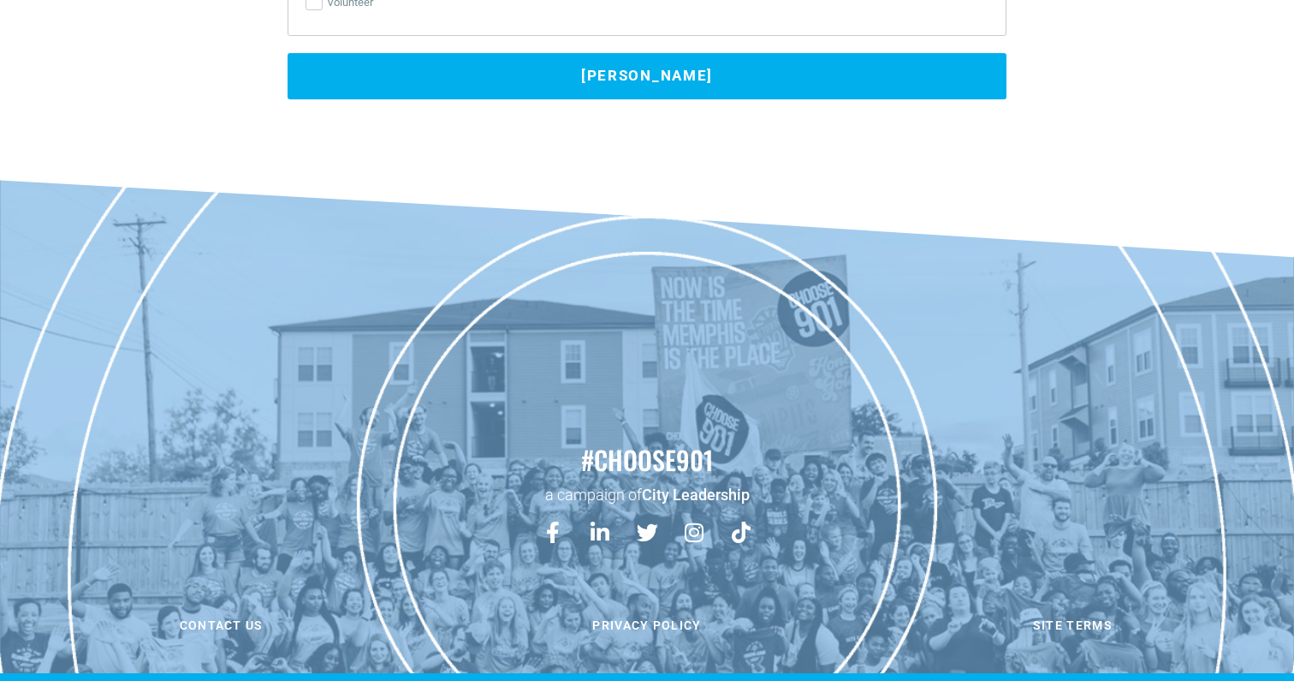
click at [795, 63] on button "[PERSON_NAME]" at bounding box center [647, 76] width 719 height 46
